Goal: Task Accomplishment & Management: Manage account settings

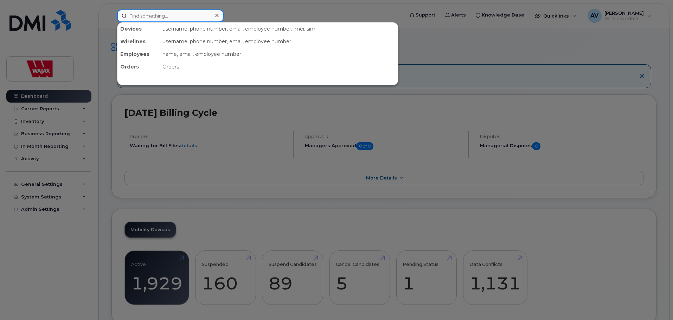
click at [157, 18] on input at bounding box center [170, 15] width 107 height 13
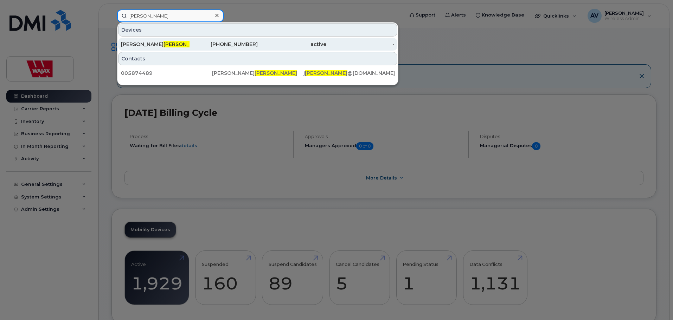
type input "worden"
click at [248, 43] on div "604-240-0980" at bounding box center [223, 44] width 69 height 7
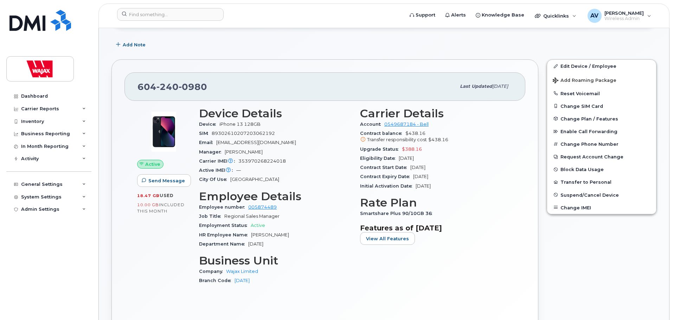
scroll to position [70, 0]
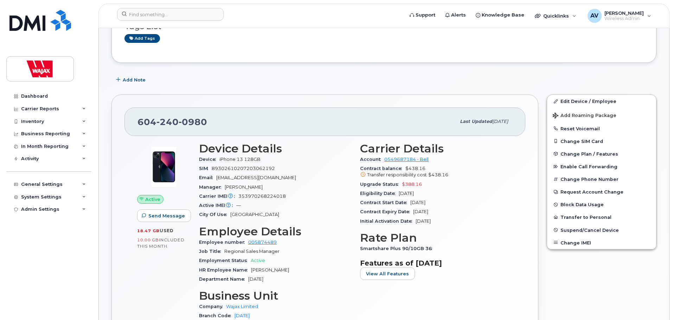
click at [303, 205] on div "Active IMEI Active IMEI is refreshed daily with a delay of up to 48 hours follo…" at bounding box center [275, 205] width 153 height 9
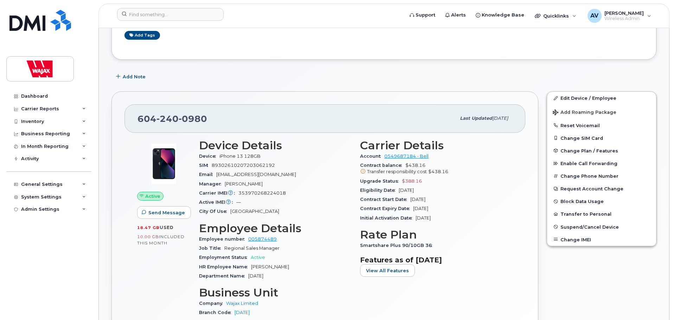
scroll to position [35, 0]
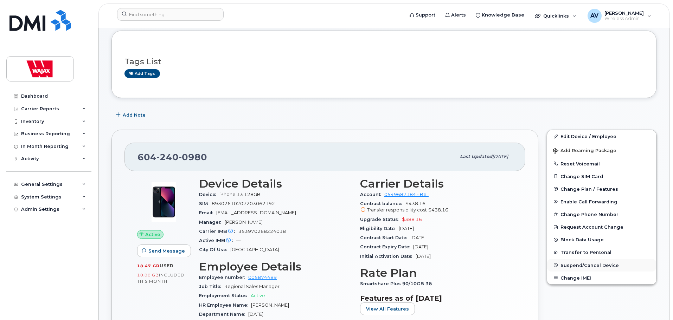
click at [593, 268] on button "Suspend/Cancel Device" at bounding box center [601, 265] width 109 height 13
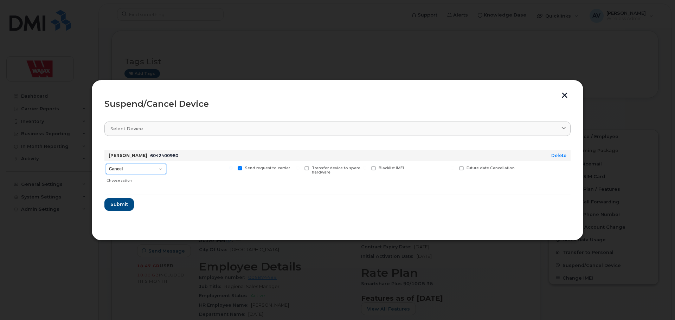
click at [140, 170] on select "Cancel Suspend - Extend Suspension Suspend - Reduced Rate Suspend - Full Rate S…" at bounding box center [136, 169] width 60 height 11
click at [224, 198] on form "James Worden 6042400980 Delete Cancel Suspend - Extend Suspension Suspend - Red…" at bounding box center [337, 177] width 466 height 66
click at [566, 92] on button "button" at bounding box center [564, 95] width 11 height 7
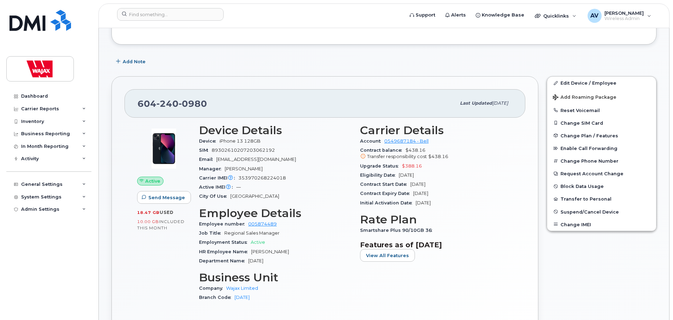
scroll to position [0, 0]
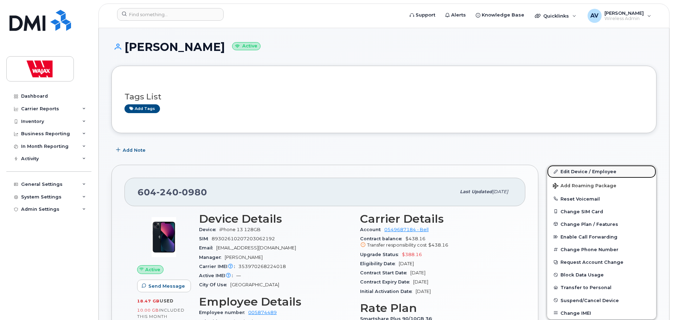
click at [579, 171] on link "Edit Device / Employee" at bounding box center [601, 171] width 109 height 13
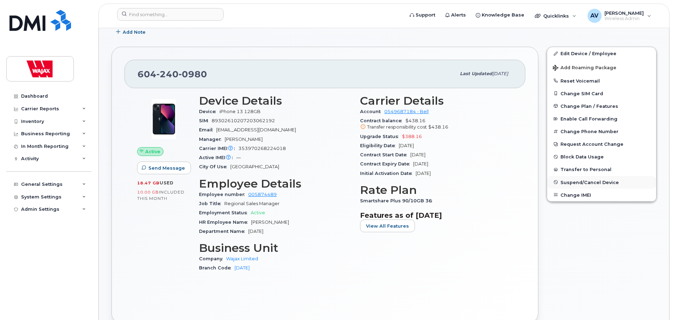
scroll to position [105, 0]
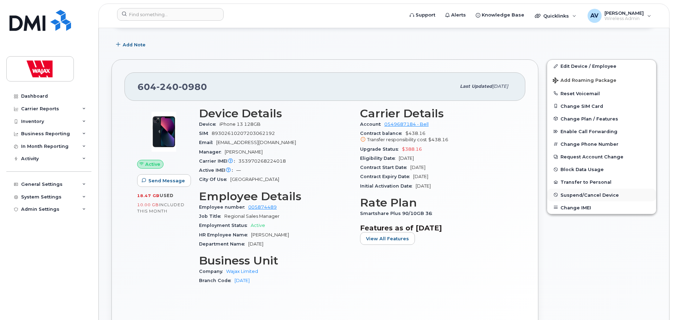
click at [592, 195] on span "Suspend/Cancel Device" at bounding box center [589, 194] width 58 height 5
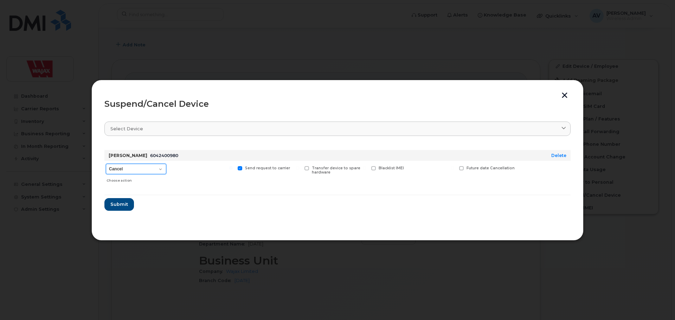
click at [143, 170] on select "Cancel Suspend - Extend Suspension Suspend - Reduced Rate Suspend - Full Rate S…" at bounding box center [136, 169] width 60 height 11
click at [319, 211] on section "Select device Type first three symbols or more James Worden 6042400980 Delete C…" at bounding box center [337, 171] width 466 height 112
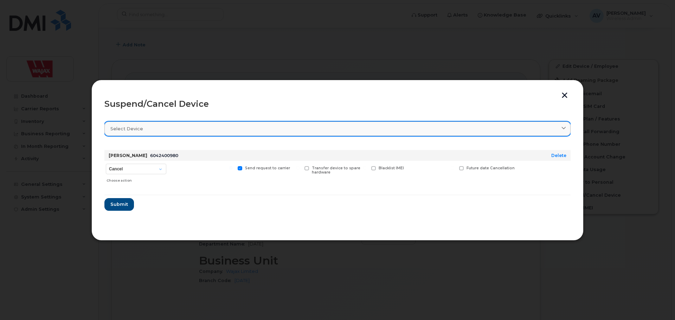
click at [552, 129] on div "Select device" at bounding box center [337, 129] width 454 height 7
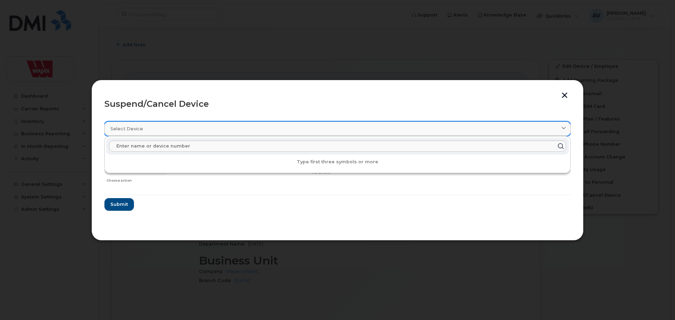
click at [552, 129] on div "Select device" at bounding box center [337, 129] width 454 height 7
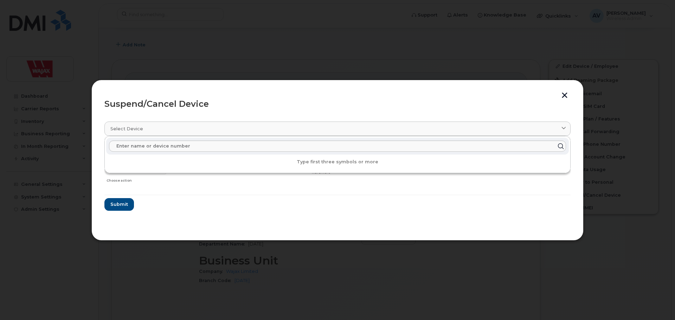
click at [543, 91] on div "Suspend/Cancel Device Select device Type first three symbols or more James Word…" at bounding box center [337, 160] width 492 height 161
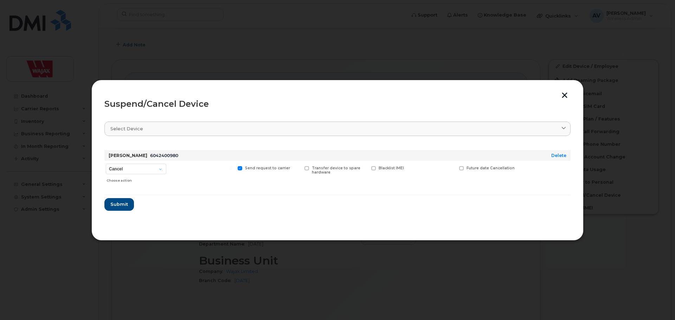
click at [565, 96] on button "button" at bounding box center [564, 95] width 11 height 7
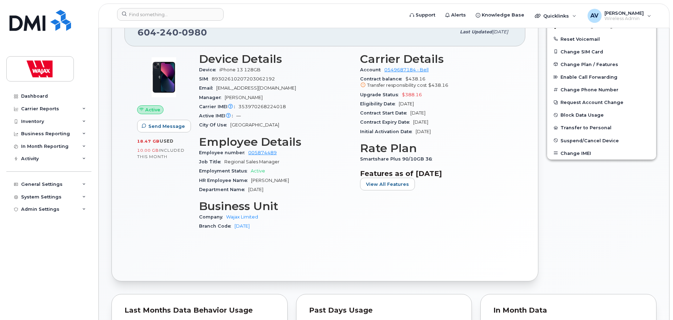
scroll to position [70, 0]
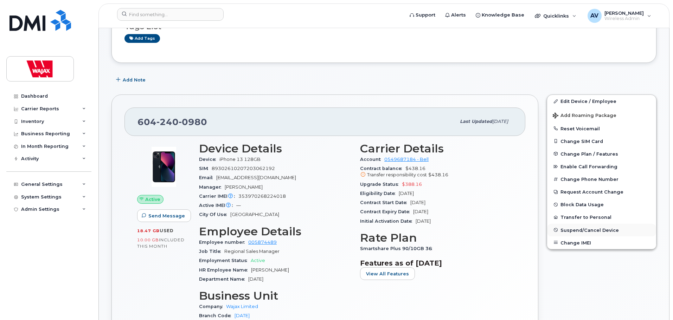
click at [597, 231] on span "Suspend/Cancel Device" at bounding box center [589, 229] width 58 height 5
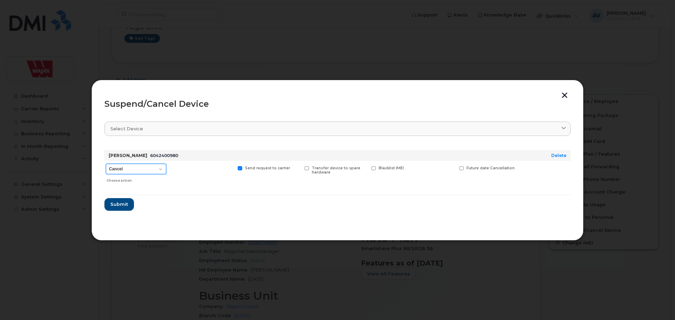
click at [157, 168] on select "Cancel Suspend - Extend Suspension Suspend - Reduced Rate Suspend - Full Rate S…" at bounding box center [136, 169] width 60 height 11
select select "[object Object]"
click at [106, 164] on select "Cancel Suspend - Extend Suspension Suspend - Reduced Rate Suspend - Full Rate S…" at bounding box center [136, 169] width 60 height 11
click at [382, 211] on section "Select device Type first three symbols or more James Worden 6042400980 Delete C…" at bounding box center [337, 171] width 466 height 112
click at [338, 222] on section "Select device Type first three symbols or more James Worden 6042400980 Delete C…" at bounding box center [337, 171] width 466 height 112
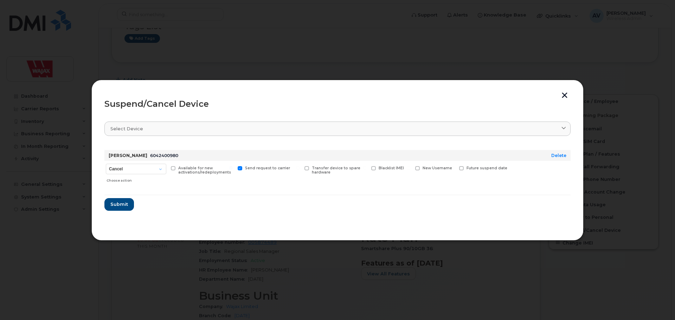
click at [252, 224] on section "Select device Type first three symbols or more James Worden 6042400980 Delete C…" at bounding box center [337, 171] width 466 height 112
click at [125, 205] on span "Submit" at bounding box center [119, 204] width 18 height 7
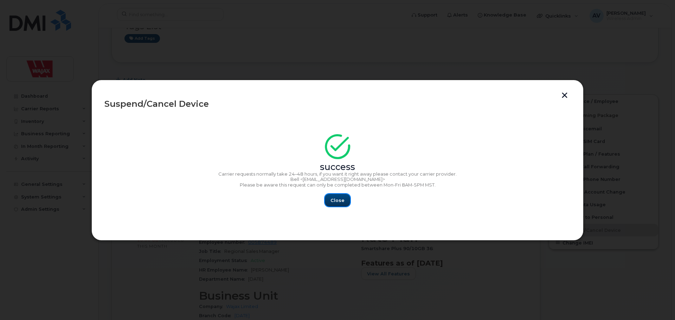
click at [343, 202] on span "Close" at bounding box center [337, 200] width 14 height 7
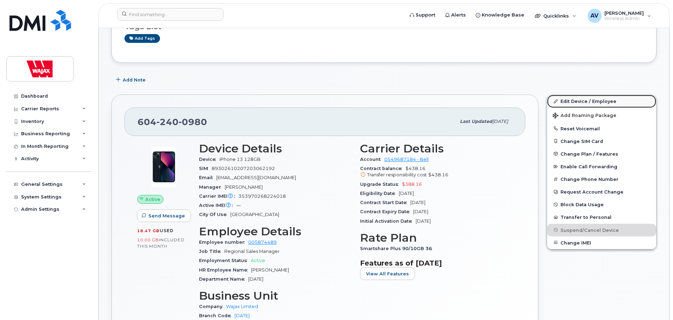
click at [584, 102] on link "Edit Device / Employee" at bounding box center [601, 101] width 109 height 13
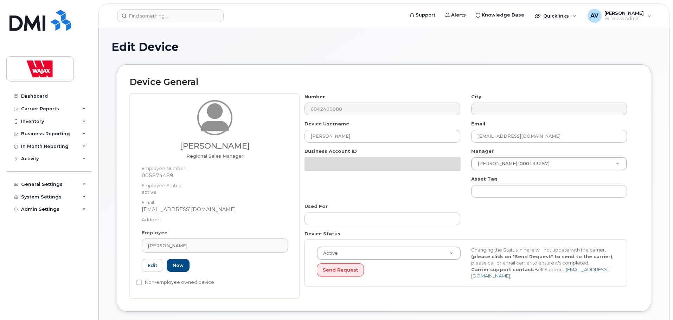
select select "23291732"
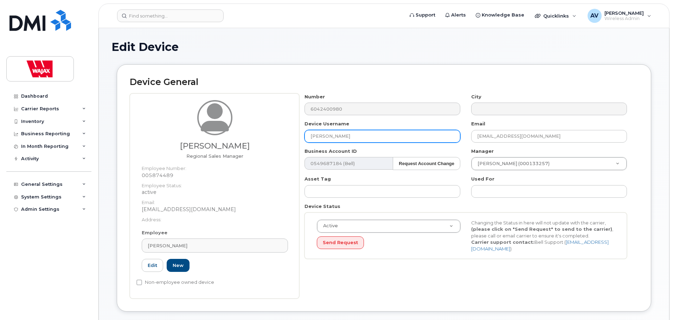
click at [309, 135] on input "[PERSON_NAME]" at bounding box center [382, 136] width 156 height 13
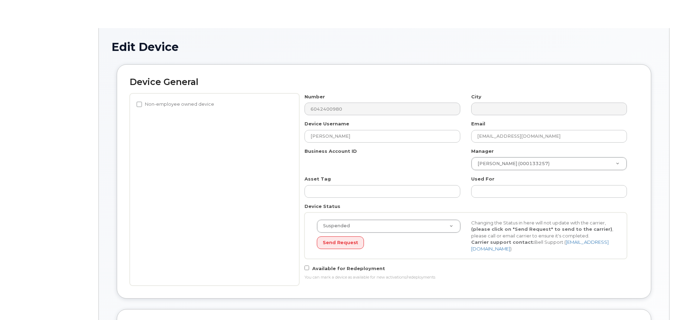
select select "23291732"
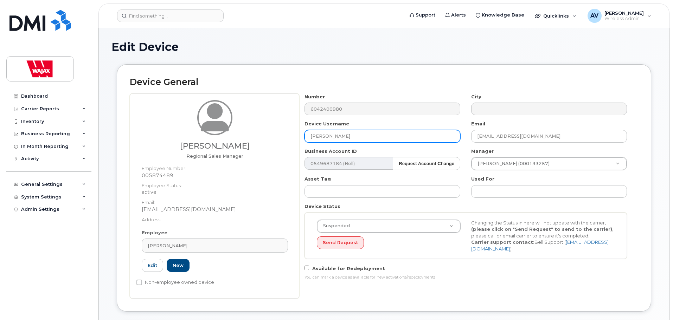
click at [314, 135] on input "[PERSON_NAME]" at bounding box center [382, 136] width 156 height 13
click at [310, 135] on input "[PERSON_NAME]" at bounding box center [382, 136] width 156 height 13
type input "S- [PERSON_NAME]"
click at [346, 210] on div "Device Status Suspended Active Suspended Cancelled Send Request Changing the St…" at bounding box center [465, 231] width 333 height 56
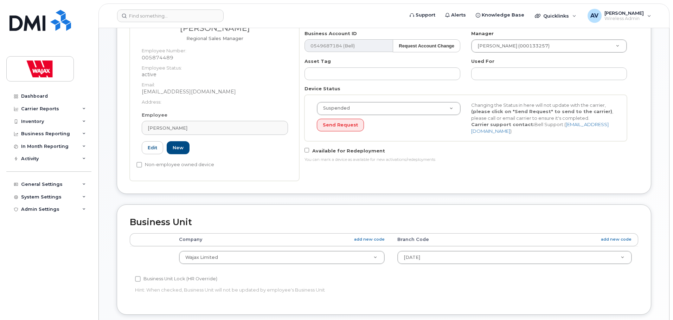
scroll to position [316, 0]
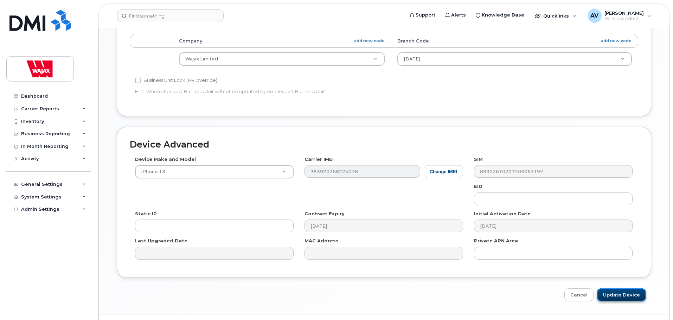
click at [632, 292] on input "Update Device" at bounding box center [621, 295] width 49 height 13
type input "Saving..."
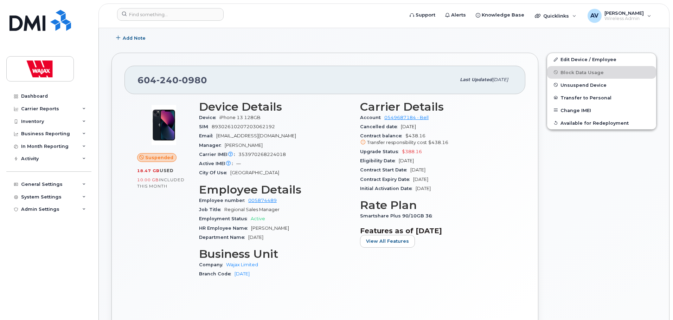
scroll to position [35, 0]
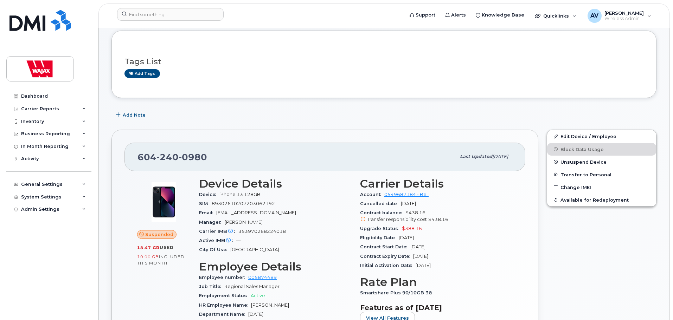
click at [406, 95] on div "Tags List Add tags" at bounding box center [383, 64] width 545 height 67
